Goal: Complete application form: Complete application form

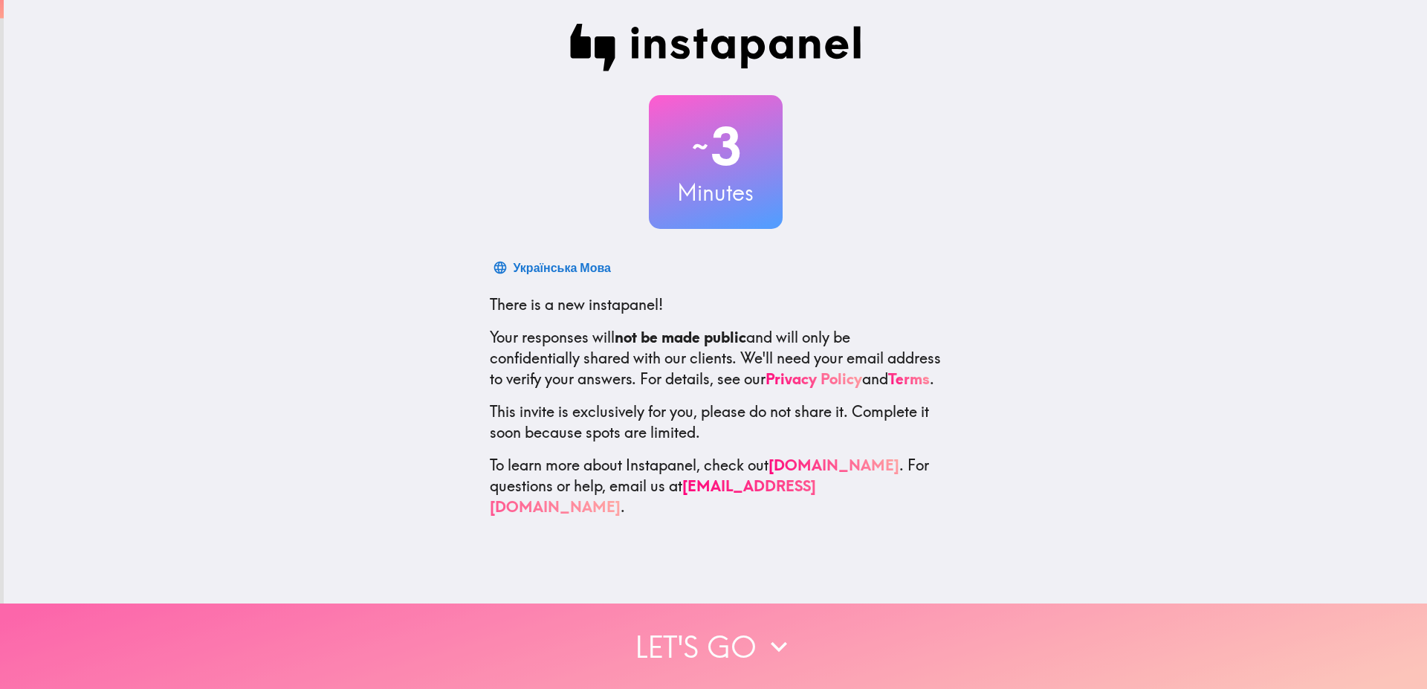
click at [714, 622] on button "Let's go" at bounding box center [713, 645] width 1427 height 85
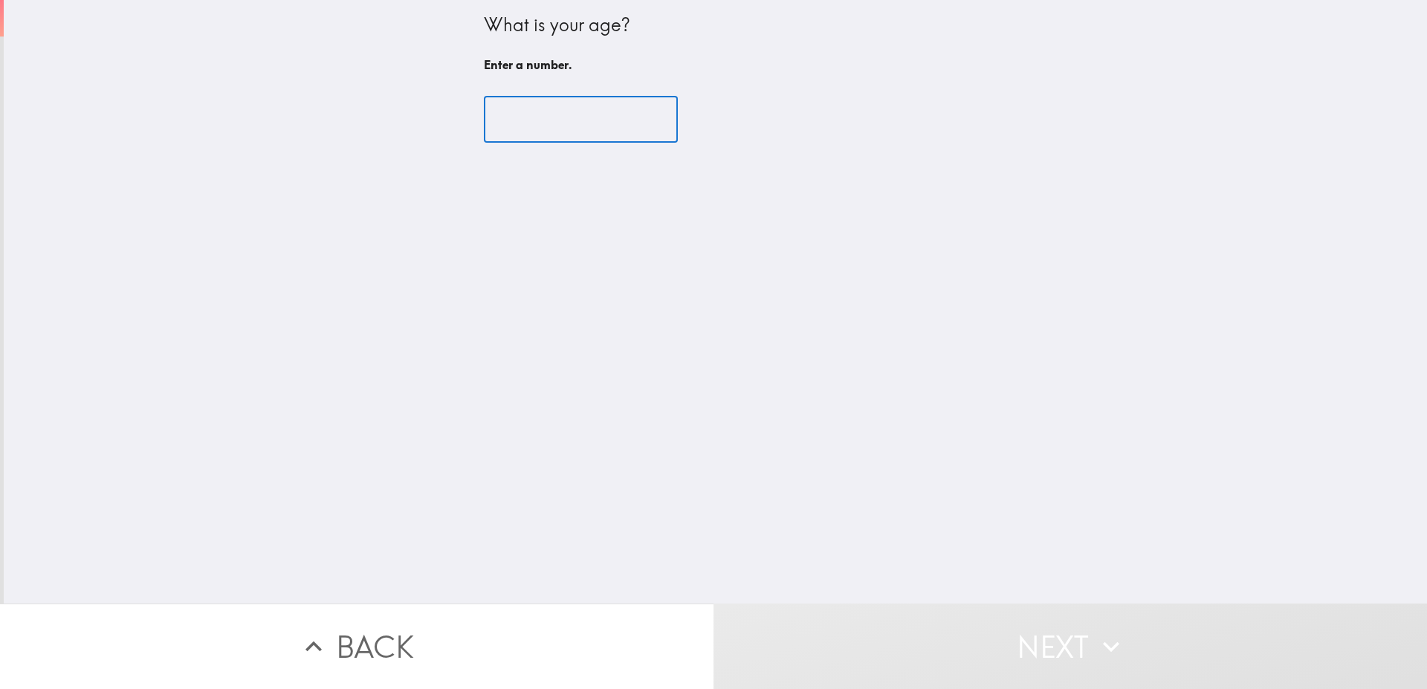
click at [544, 120] on input "number" at bounding box center [581, 120] width 194 height 46
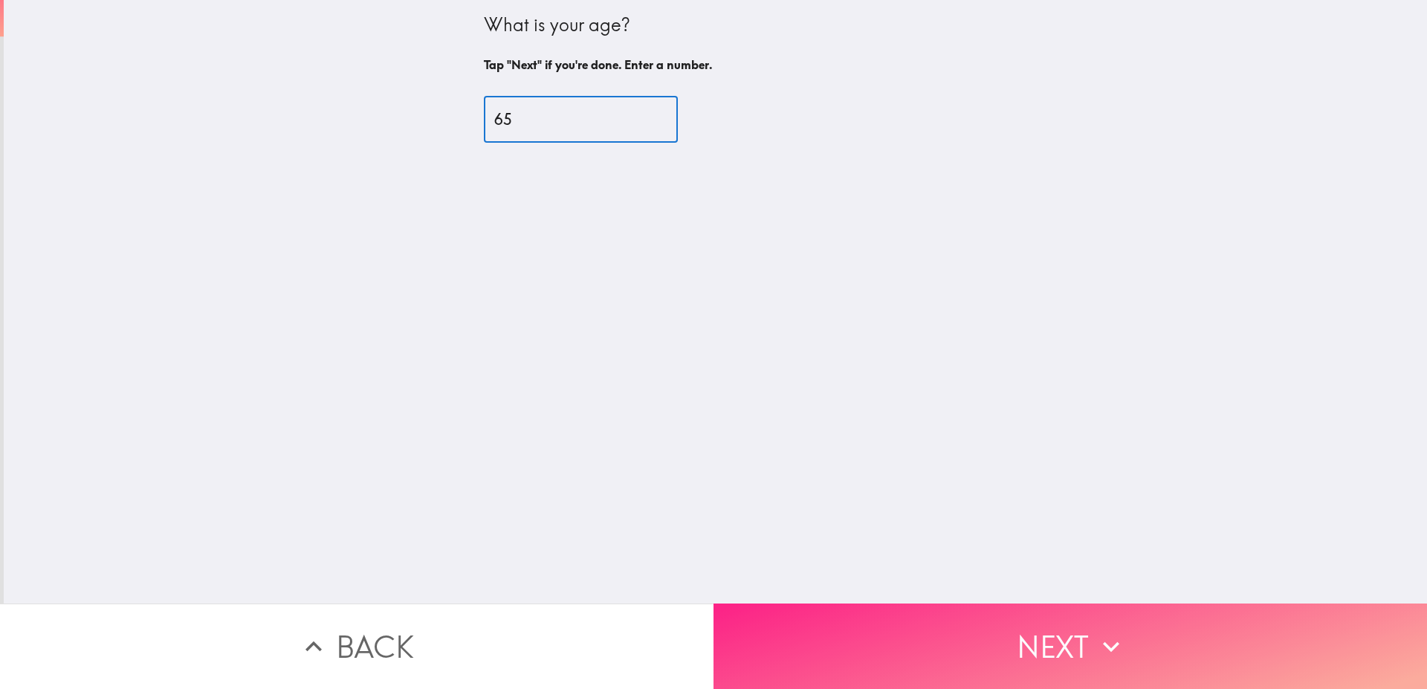
type input "65"
click at [982, 630] on button "Next" at bounding box center [1069, 645] width 713 height 85
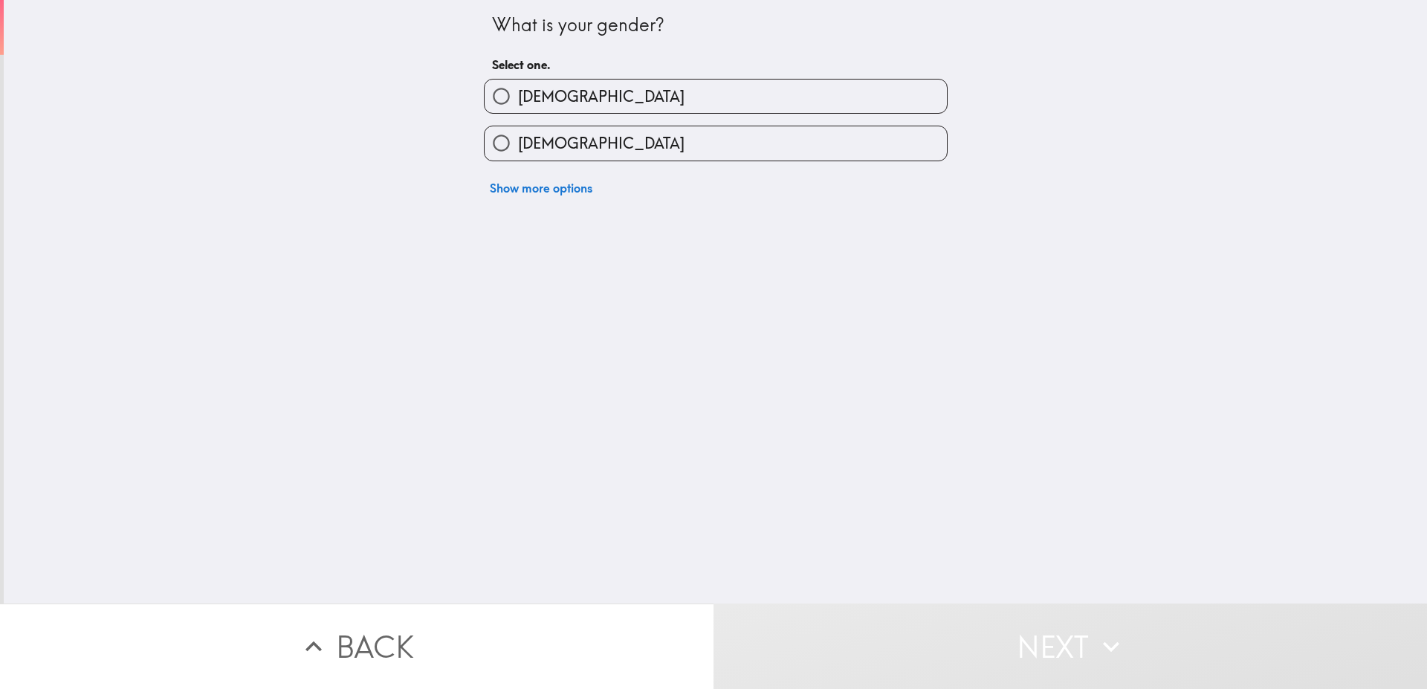
click at [614, 152] on label "[DEMOGRAPHIC_DATA]" at bounding box center [715, 142] width 462 height 33
click at [518, 152] on input "[DEMOGRAPHIC_DATA]" at bounding box center [500, 142] width 33 height 33
radio input "true"
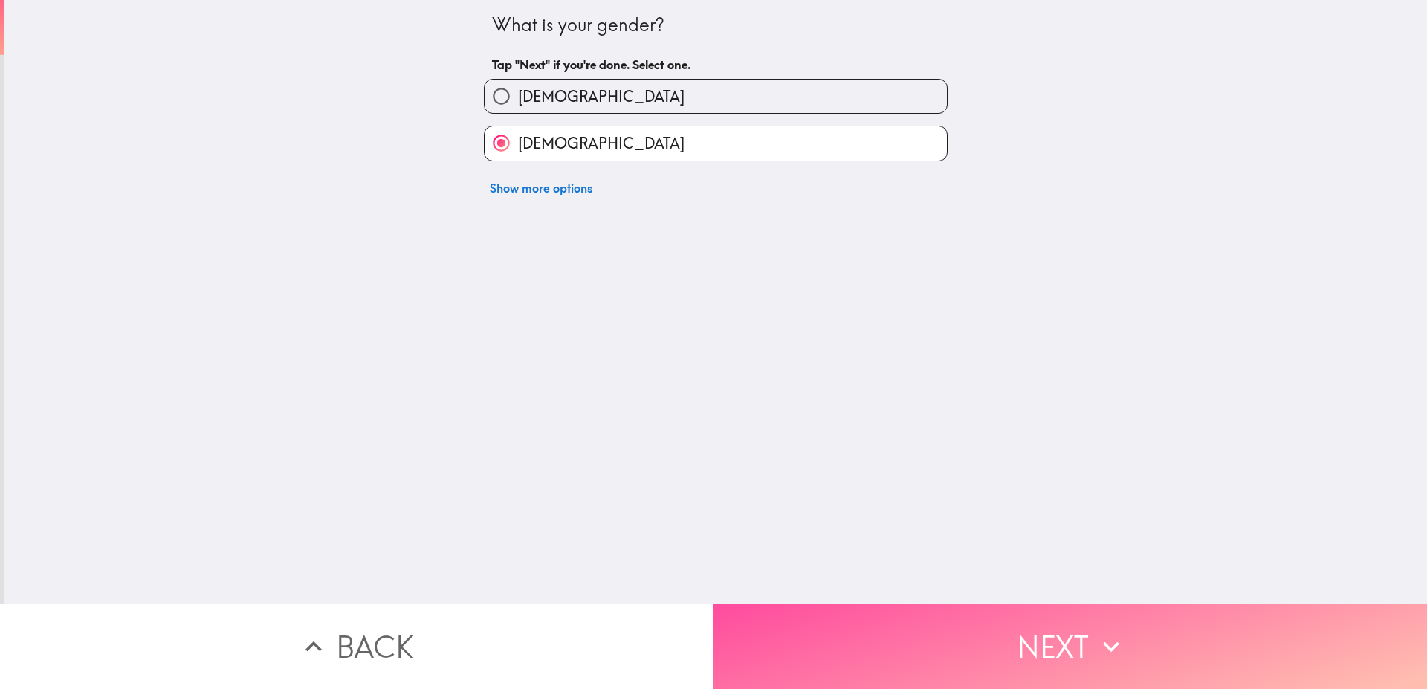
click at [942, 612] on button "Next" at bounding box center [1069, 645] width 713 height 85
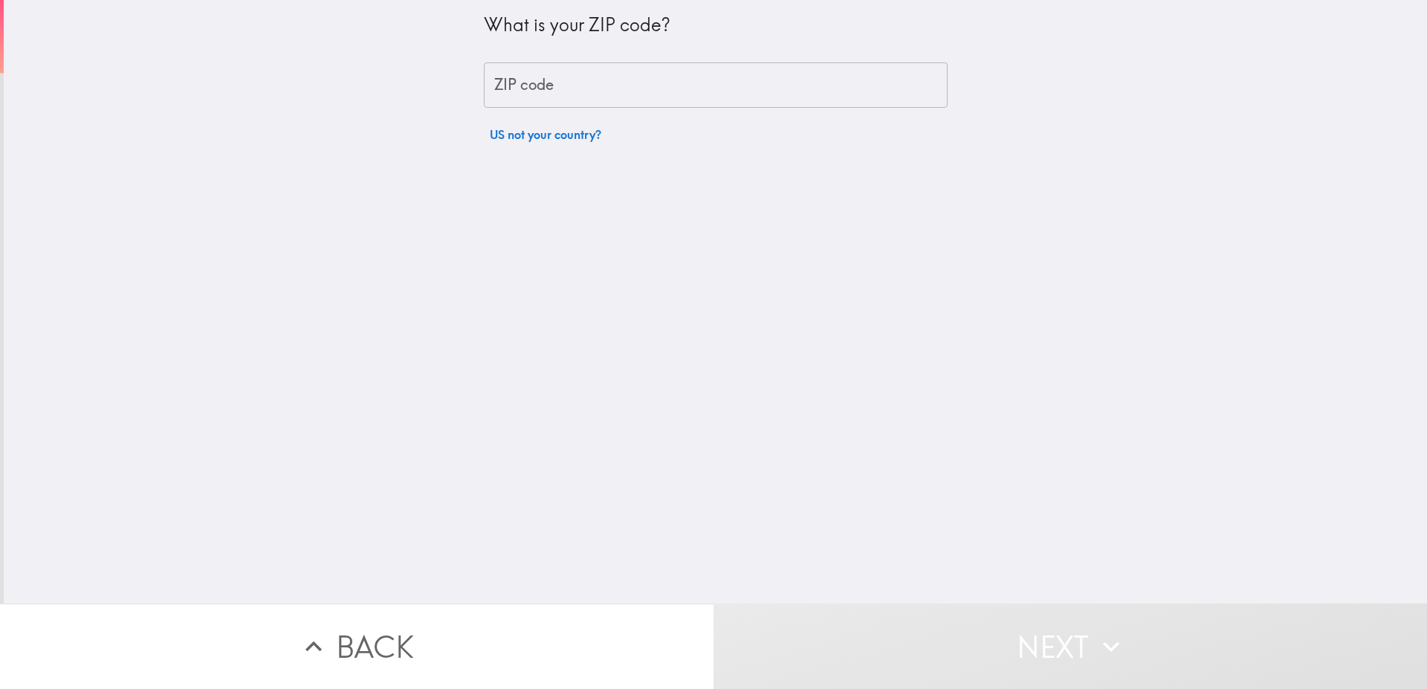
click at [570, 82] on input "ZIP code" at bounding box center [716, 85] width 464 height 46
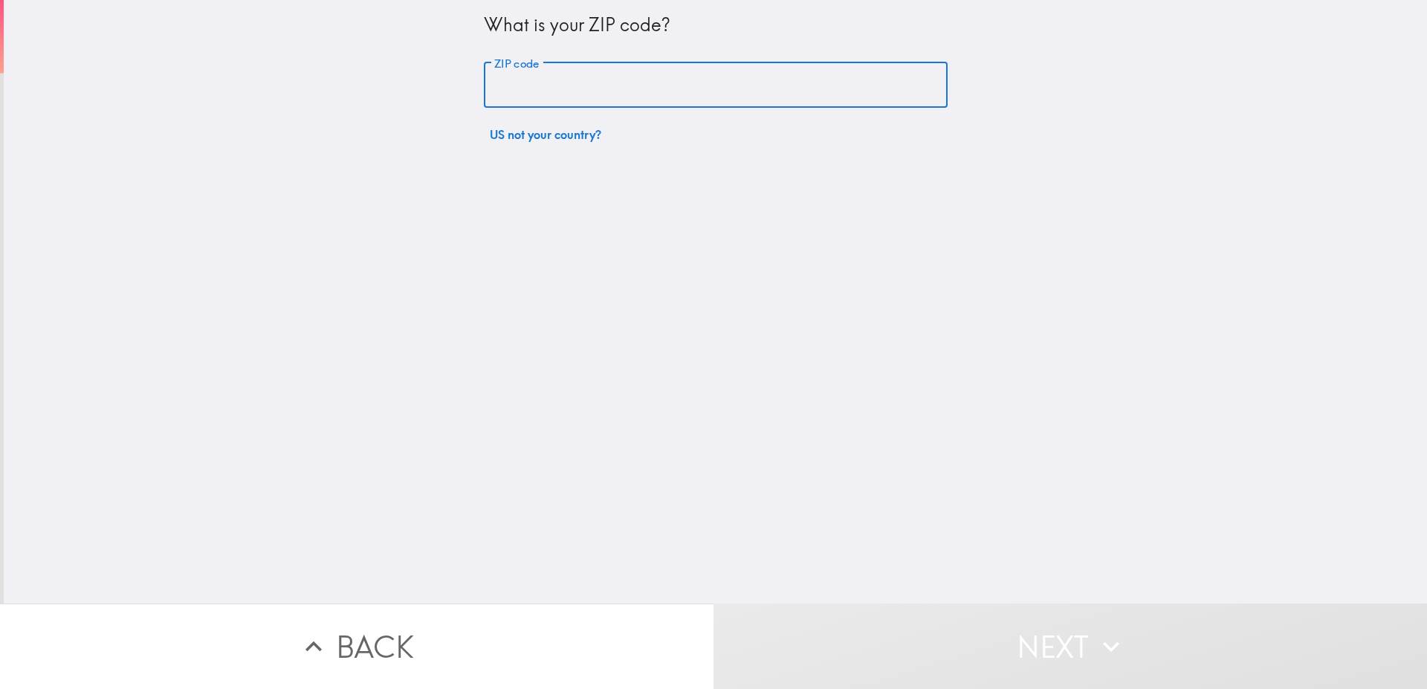
type input "14861"
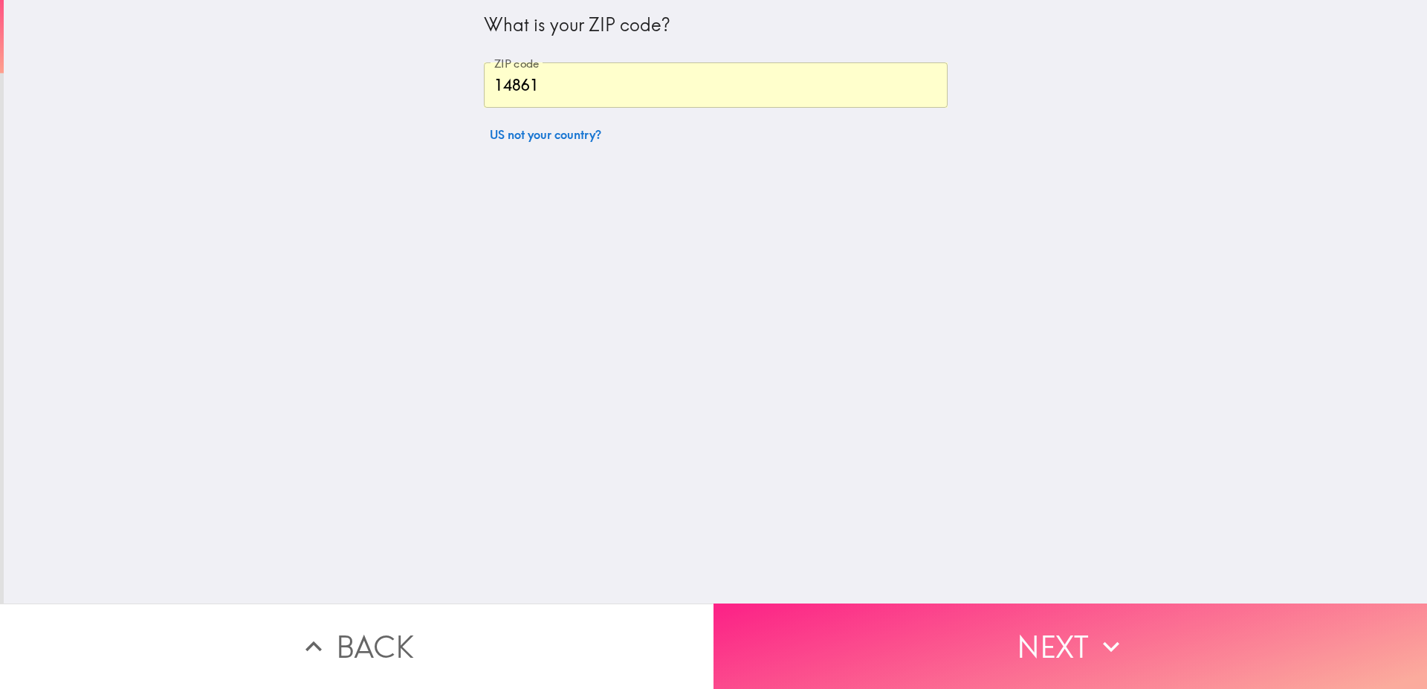
click at [944, 634] on button "Next" at bounding box center [1069, 645] width 713 height 85
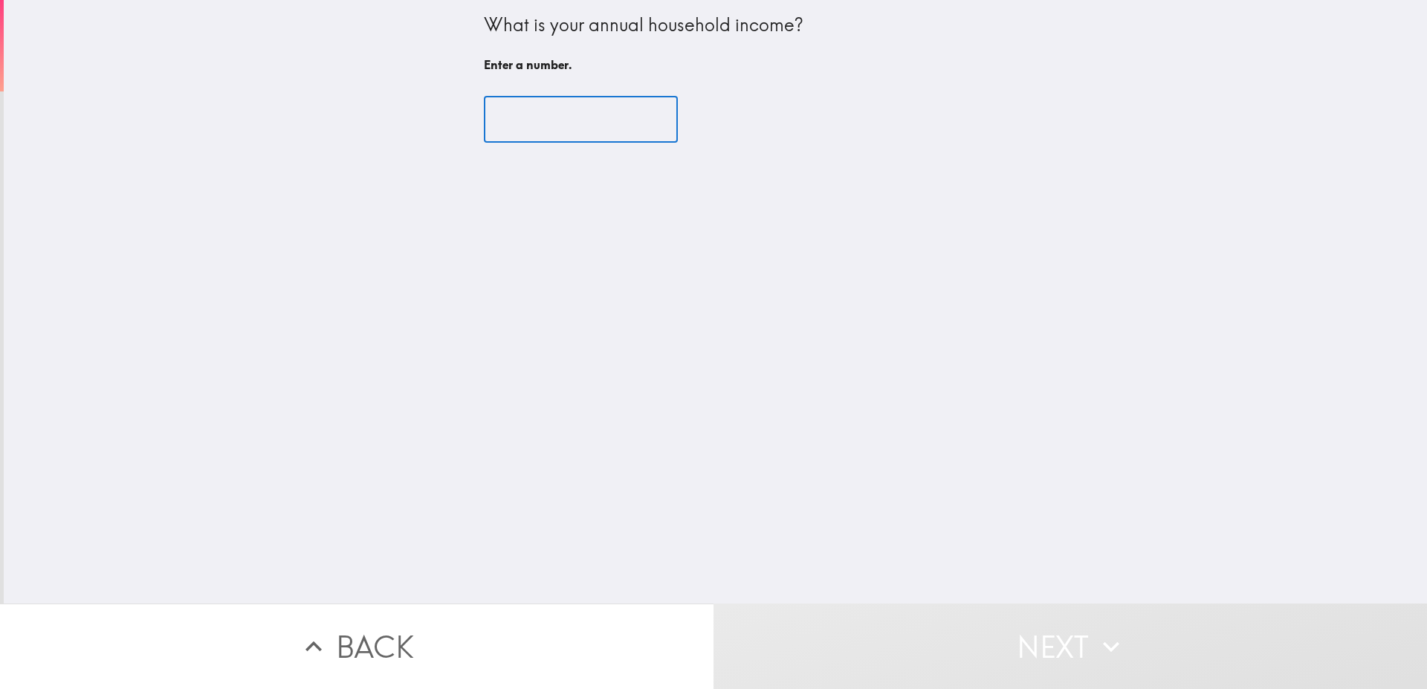
click at [540, 126] on input "number" at bounding box center [581, 120] width 194 height 46
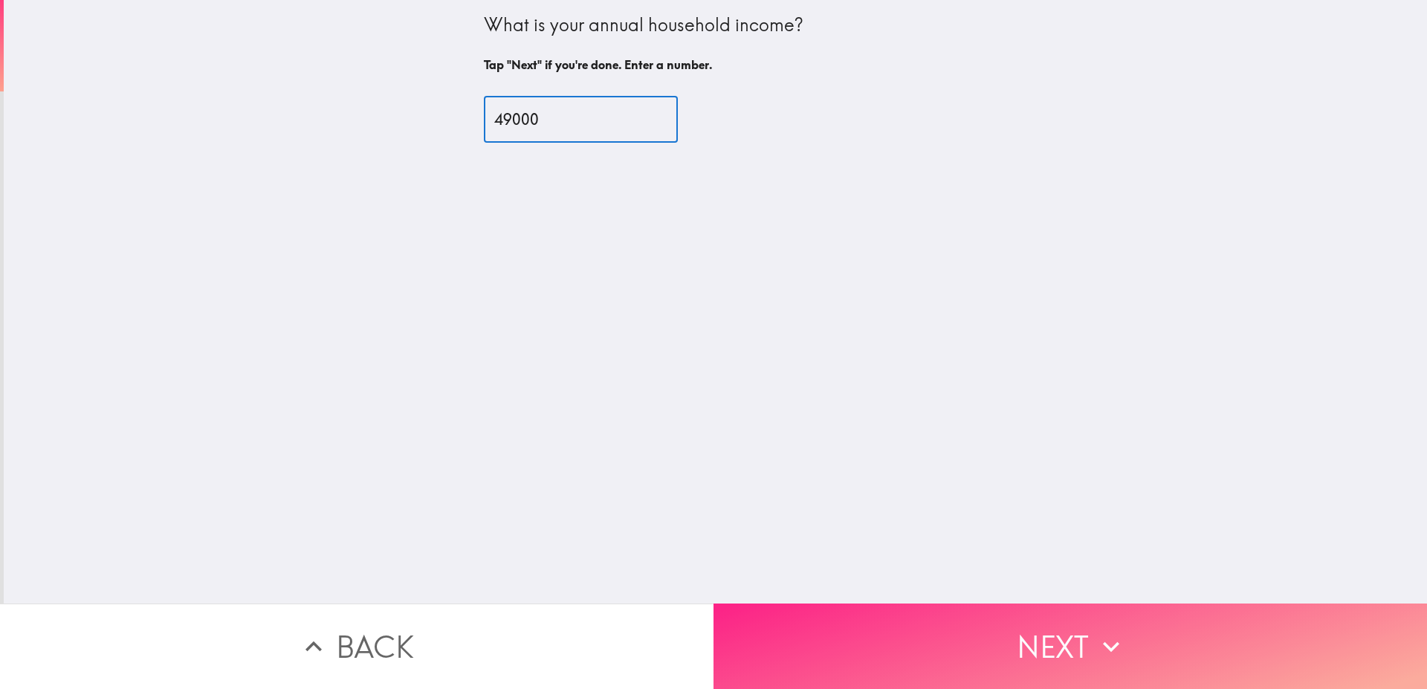
type input "49000"
click at [831, 643] on button "Next" at bounding box center [1069, 645] width 713 height 85
